Goal: Task Accomplishment & Management: Use online tool/utility

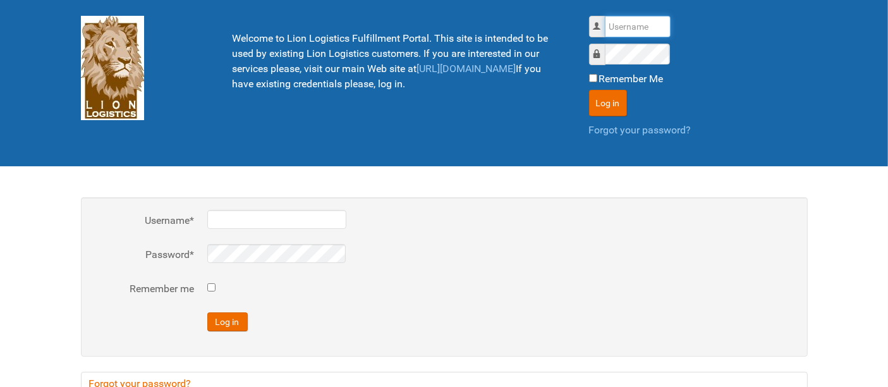
click at [643, 24] on input "Username" at bounding box center [638, 26] width 66 height 21
type input "al"
click at [589, 90] on button "Log in" at bounding box center [608, 103] width 38 height 27
click at [631, 25] on input "Username" at bounding box center [638, 26] width 66 height 21
type input "al"
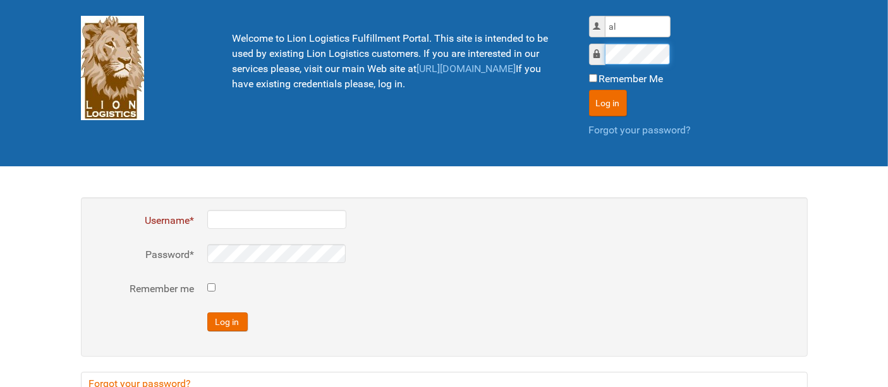
click at [589, 90] on button "Log in" at bounding box center [608, 103] width 38 height 27
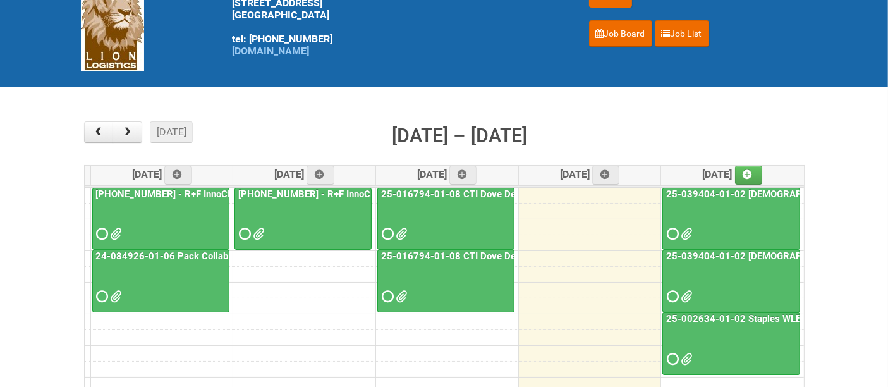
scroll to position [70, 0]
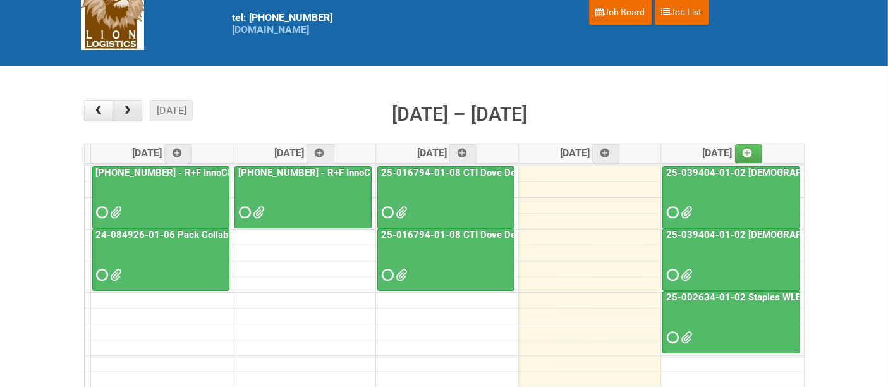
click at [127, 113] on span "button" at bounding box center [127, 111] width 12 height 10
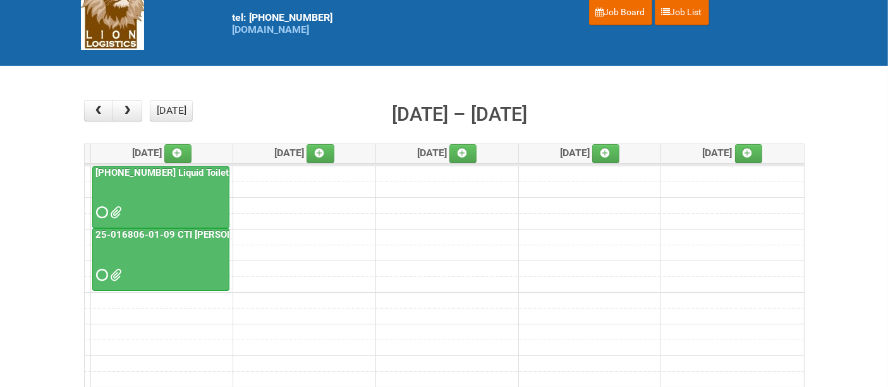
click at [169, 206] on div at bounding box center [161, 201] width 135 height 41
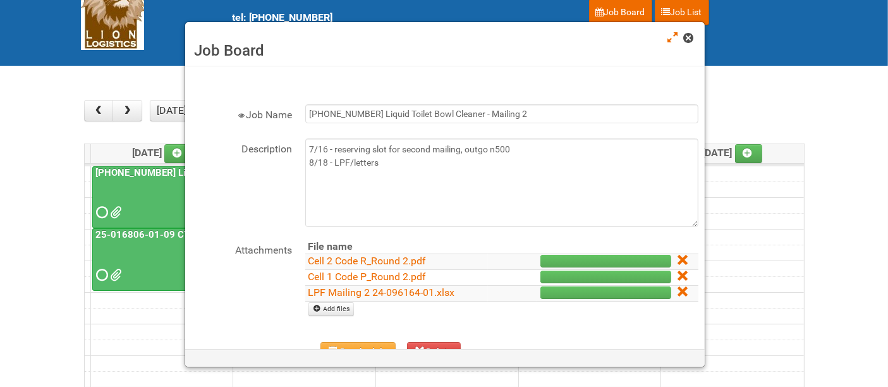
click at [691, 34] on span at bounding box center [688, 38] width 9 height 9
